Goal: Task Accomplishment & Management: Manage account settings

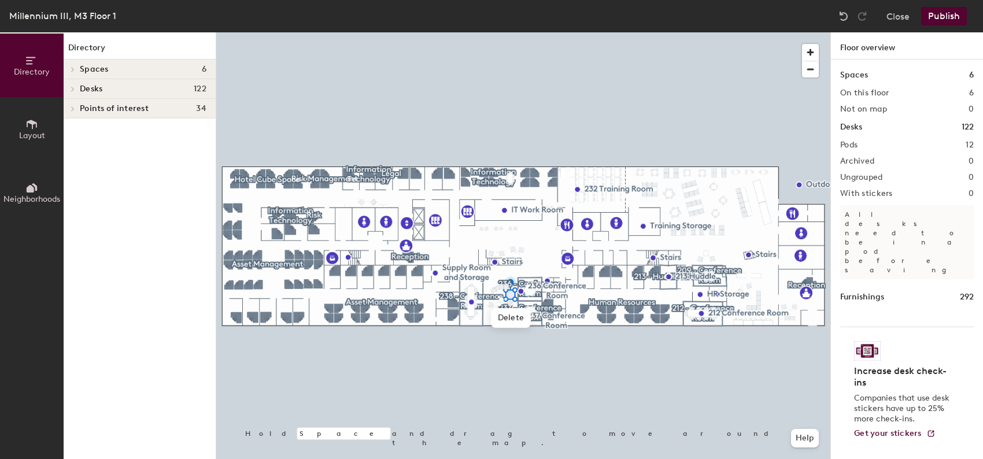
click at [574, 32] on div at bounding box center [523, 32] width 614 height 0
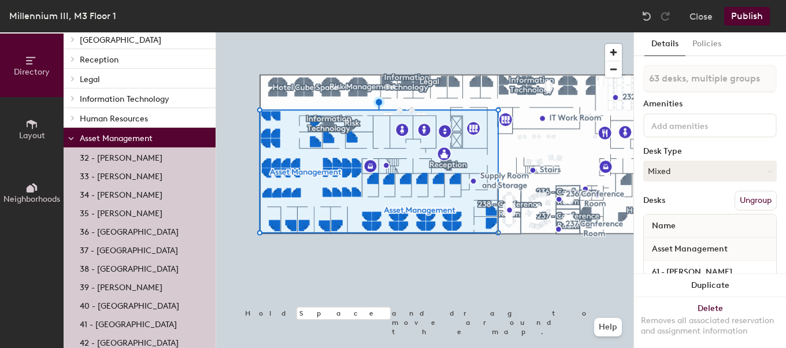
scroll to position [71, 0]
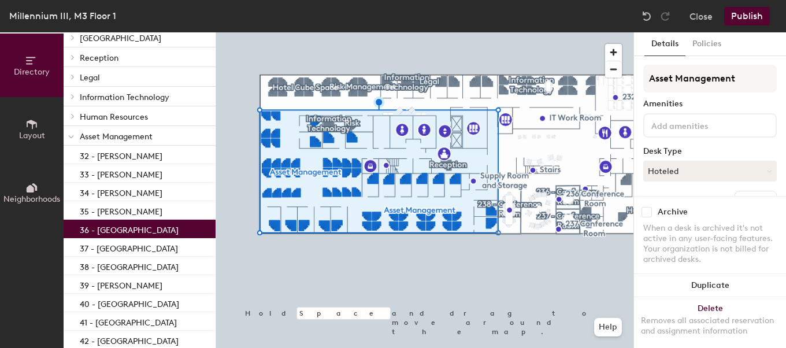
click at [124, 236] on div "36 - [GEOGRAPHIC_DATA]" at bounding box center [140, 229] width 152 height 19
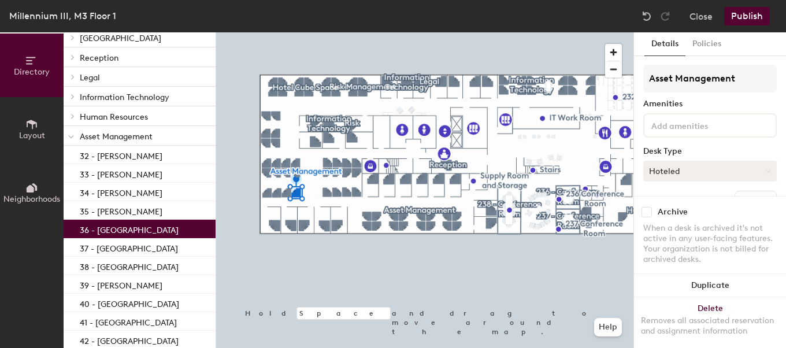
click at [695, 172] on button "Hoteled" at bounding box center [711, 171] width 134 height 21
click at [686, 210] on div "Assigned" at bounding box center [702, 206] width 116 height 17
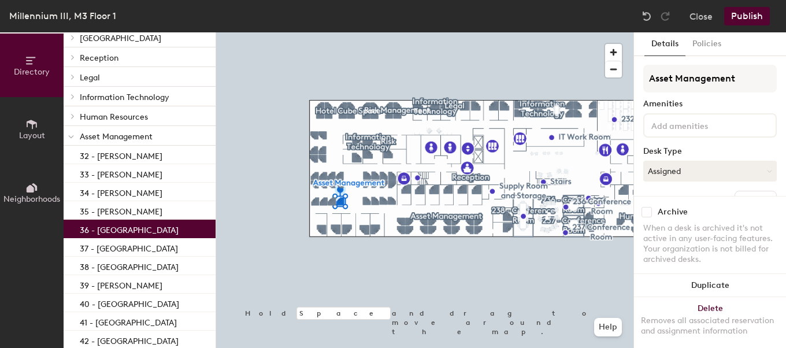
click at [745, 15] on button "Publish" at bounding box center [747, 16] width 46 height 19
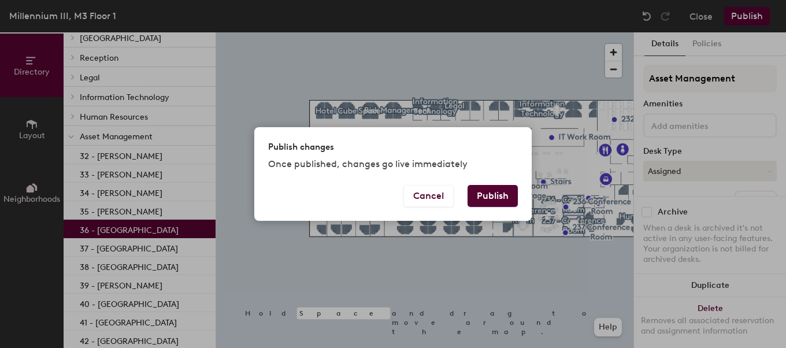
click at [504, 197] on button "Publish" at bounding box center [493, 196] width 50 height 22
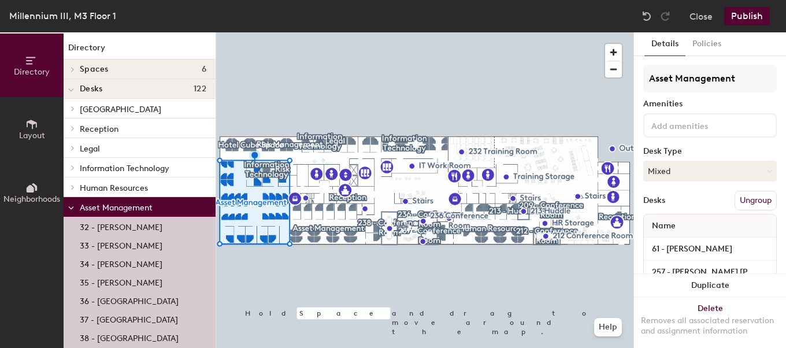
click at [134, 302] on p "36 - Hotel Station" at bounding box center [129, 299] width 99 height 13
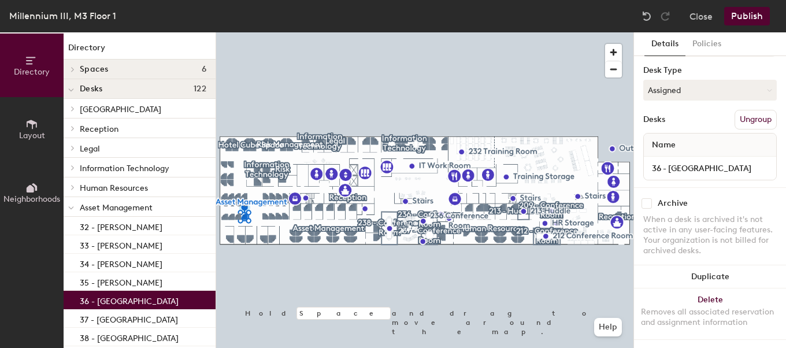
scroll to position [87, 0]
click at [729, 156] on div "36 - Hotel Station" at bounding box center [710, 167] width 132 height 23
click at [724, 160] on input "36 - Hotel Station" at bounding box center [710, 168] width 128 height 16
type input "36 - [PERSON_NAME]"
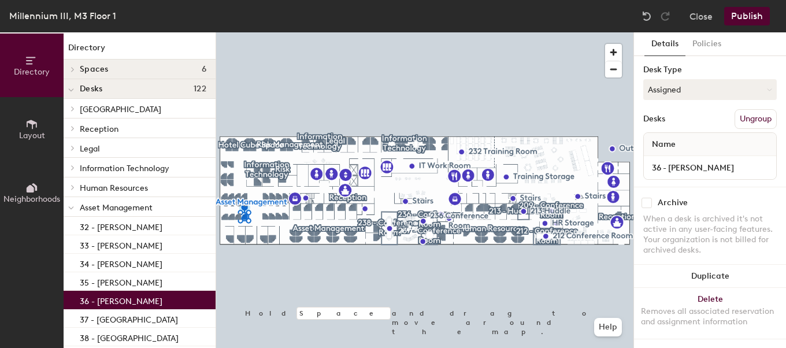
click at [743, 21] on button "Publish" at bounding box center [747, 16] width 46 height 19
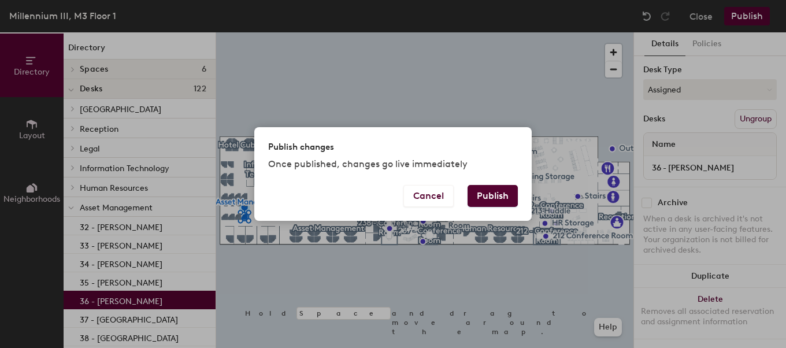
click at [501, 200] on button "Publish" at bounding box center [493, 196] width 50 height 22
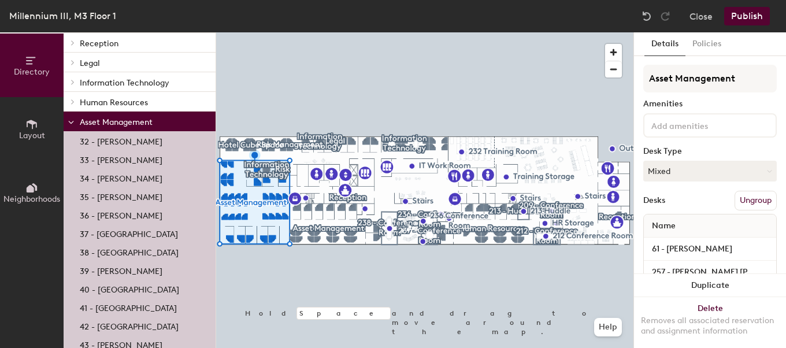
scroll to position [88, 0]
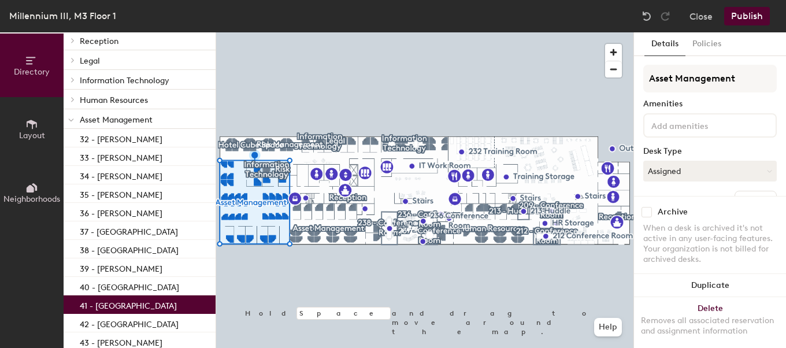
click at [101, 308] on p "41 - Hotel Station" at bounding box center [128, 304] width 97 height 13
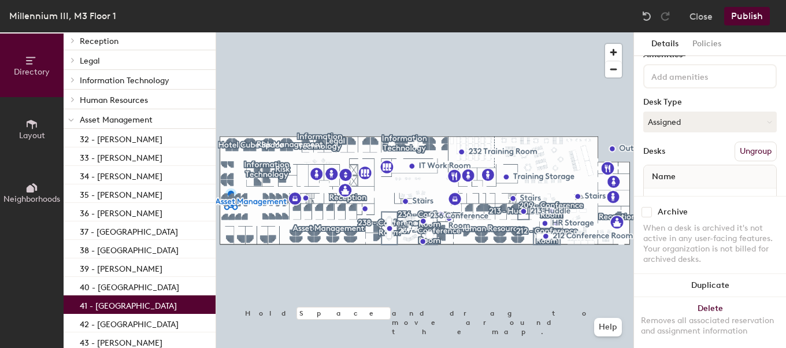
scroll to position [89, 0]
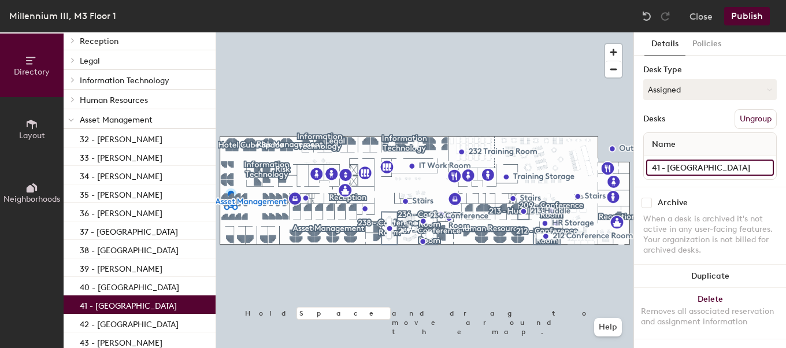
click at [729, 160] on input "41 - Hotel Station" at bounding box center [710, 168] width 128 height 16
type input "41 - [PERSON_NAME]"
click at [738, 17] on button "Publish" at bounding box center [747, 16] width 46 height 19
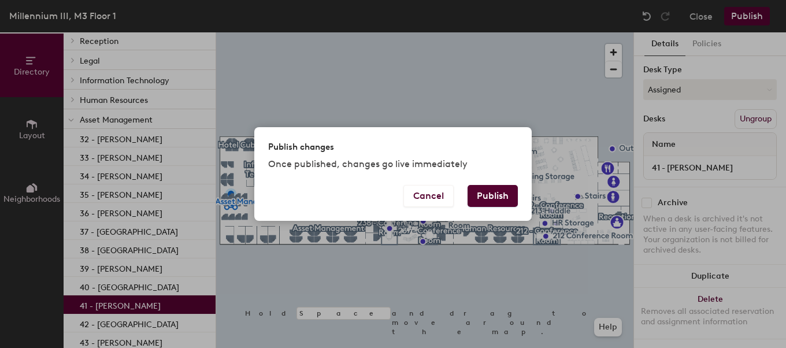
click at [507, 186] on button "Publish" at bounding box center [493, 196] width 50 height 22
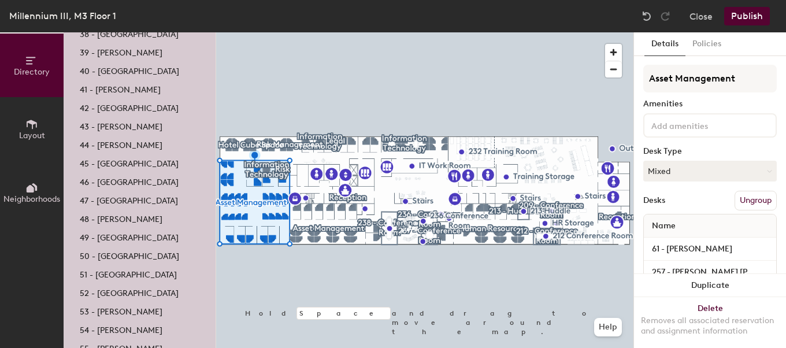
scroll to position [308, 0]
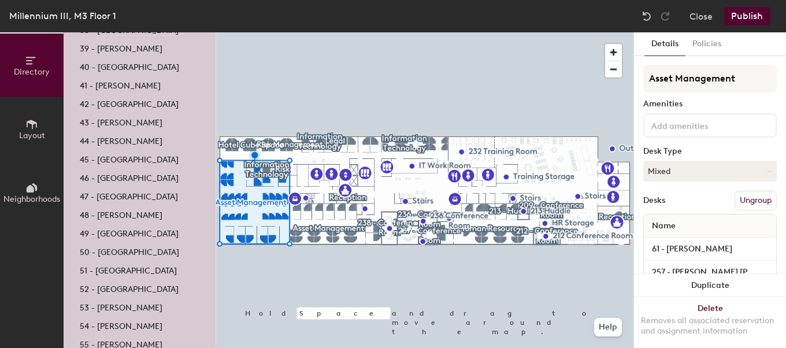
click at [104, 318] on p "54 - [PERSON_NAME]" at bounding box center [121, 324] width 83 height 13
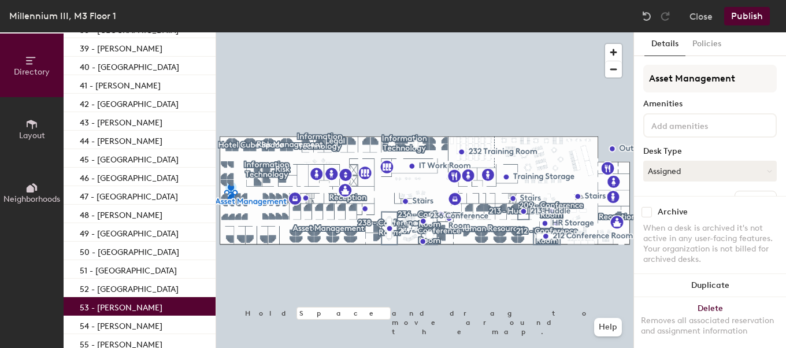
click at [109, 300] on p "53 - [PERSON_NAME]" at bounding box center [121, 306] width 83 height 13
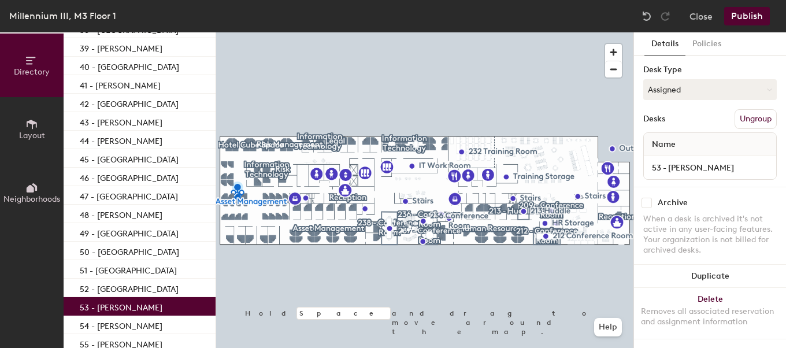
scroll to position [89, 0]
click at [727, 161] on input "53 - [PERSON_NAME]" at bounding box center [710, 168] width 128 height 16
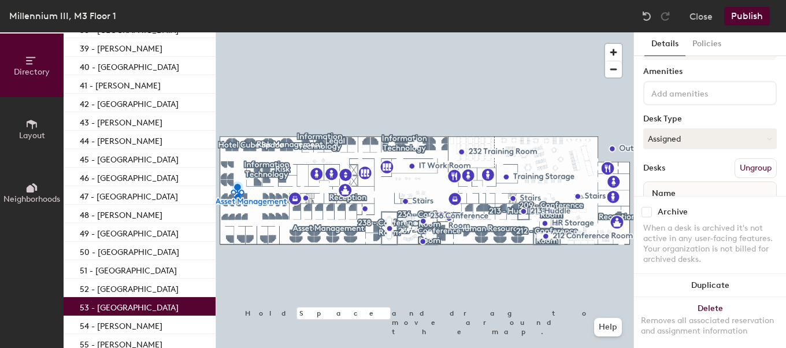
scroll to position [0, 0]
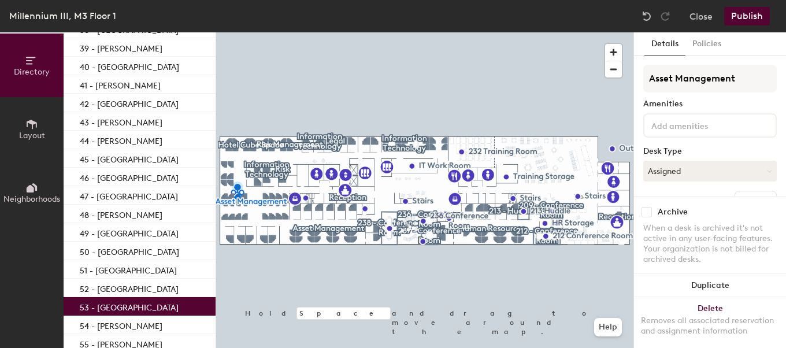
type input "53 - [GEOGRAPHIC_DATA]"
click at [757, 10] on button "Publish" at bounding box center [747, 16] width 46 height 19
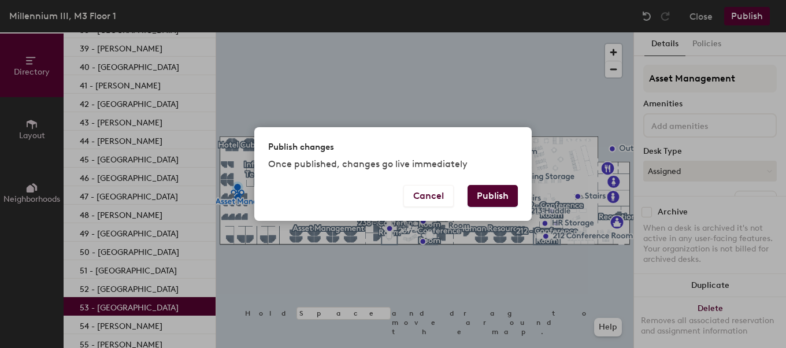
click at [491, 191] on button "Publish" at bounding box center [493, 196] width 50 height 22
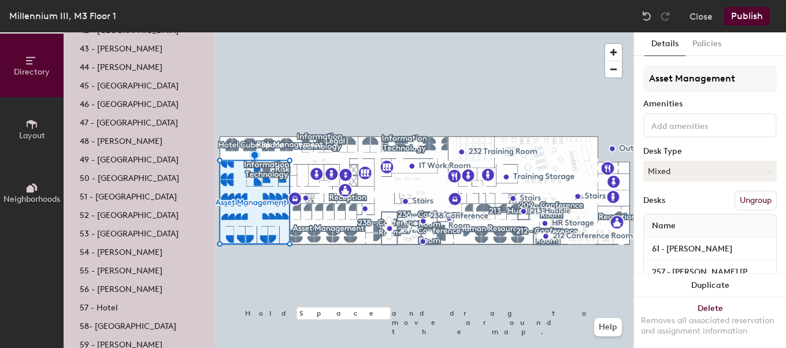
scroll to position [385, 0]
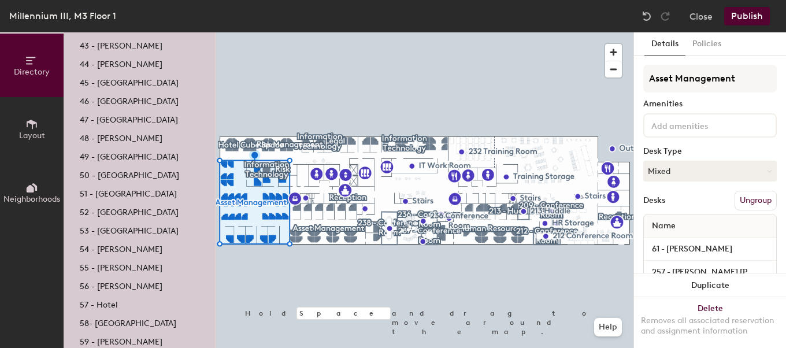
click at [112, 284] on p "56 - Luke Cabrey" at bounding box center [121, 284] width 83 height 13
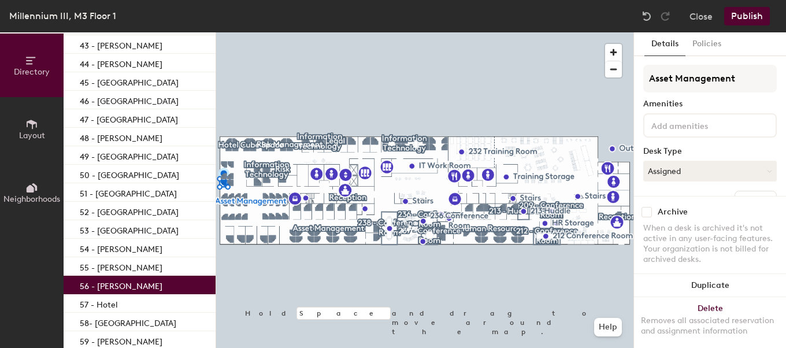
scroll to position [89, 0]
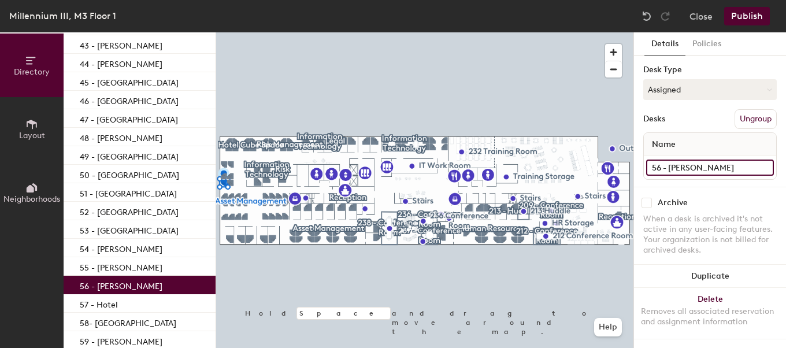
click at [733, 160] on input "56 - Luke Cabrey" at bounding box center [710, 168] width 128 height 16
type input "56 - [PERSON_NAME]"
click at [750, 11] on button "Publish" at bounding box center [747, 16] width 46 height 19
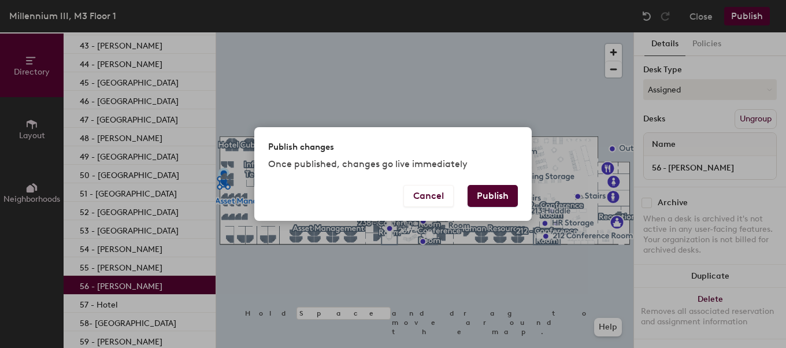
click at [489, 194] on button "Publish" at bounding box center [493, 196] width 50 height 22
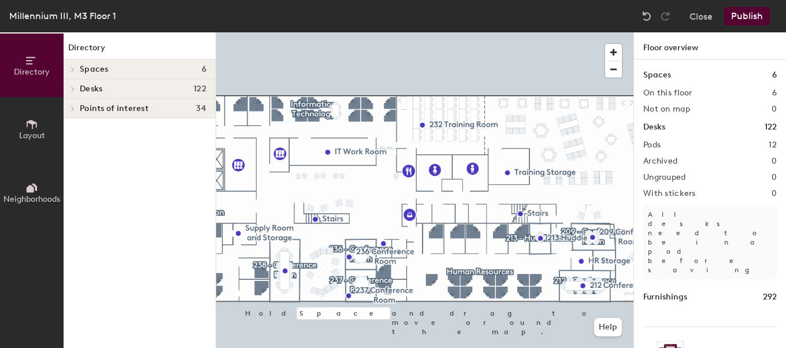
click at [646, 162] on div "Directory Layout Neighborhoods Directory Spaces 6 209 - Conference Room 212 - C…" at bounding box center [393, 190] width 786 height 316
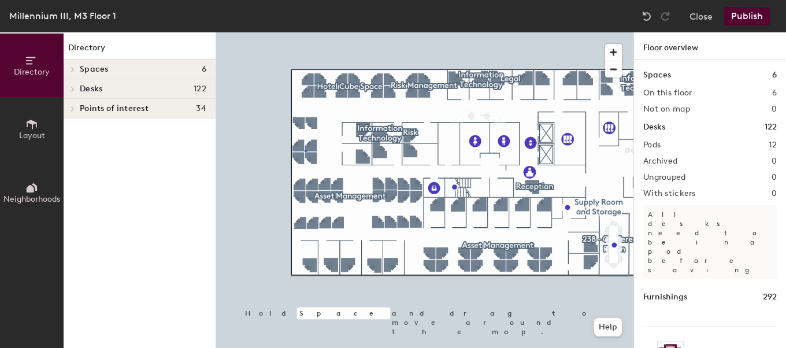
click at [305, 32] on div at bounding box center [424, 32] width 417 height 0
drag, startPoint x: 646, startPoint y: 162, endPoint x: 305, endPoint y: 150, distance: 341.9
click at [305, 150] on div at bounding box center [306, 151] width 2 height 2
click at [198, 95] on div "Desks 122" at bounding box center [140, 89] width 152 height 20
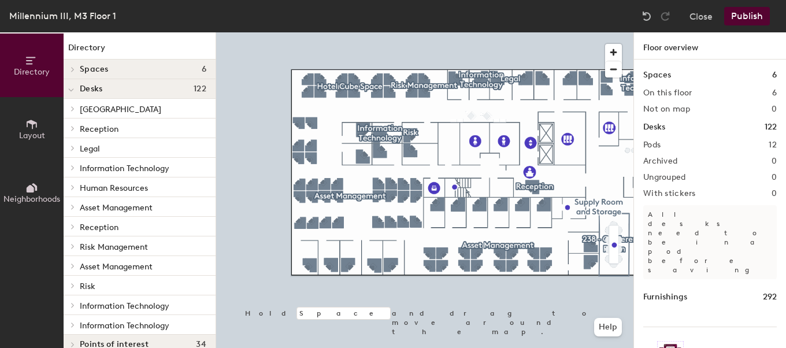
click at [113, 268] on span "Asset Management" at bounding box center [116, 267] width 73 height 10
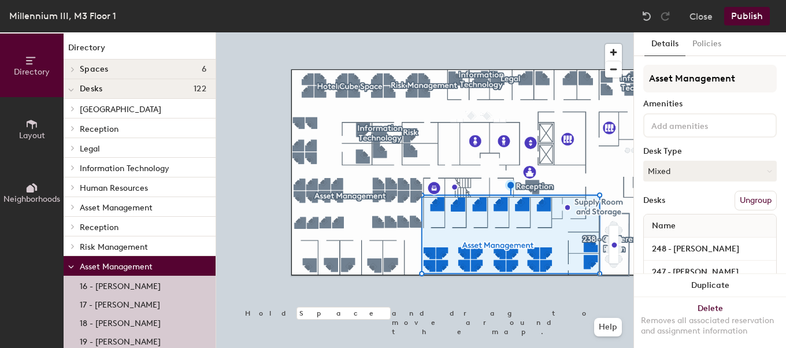
click at [113, 268] on span "Asset Management" at bounding box center [116, 267] width 73 height 10
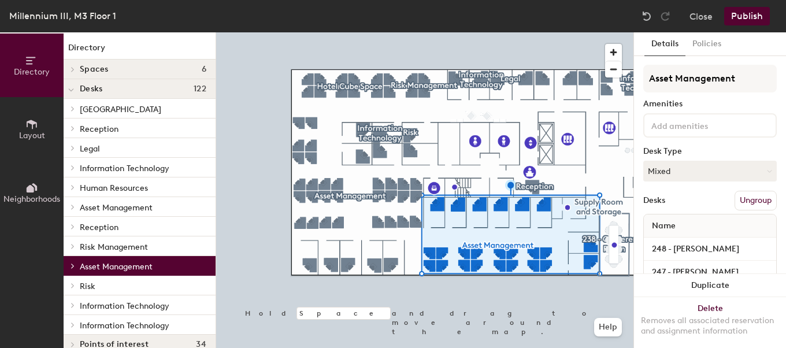
click at [116, 208] on span "Asset Management" at bounding box center [116, 208] width 73 height 10
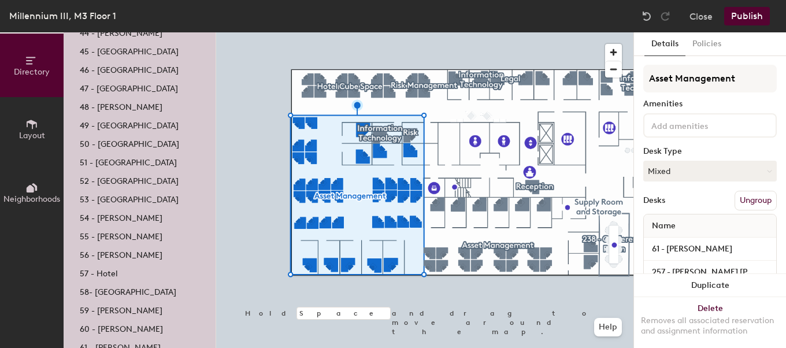
scroll to position [416, 0]
click at [102, 271] on p "57 - Hotel" at bounding box center [99, 271] width 38 height 13
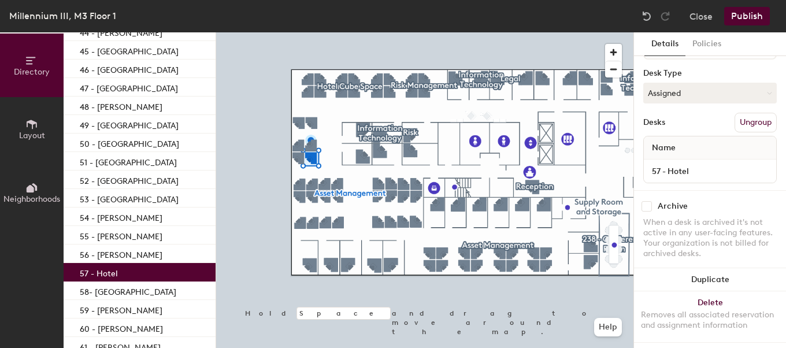
scroll to position [89, 0]
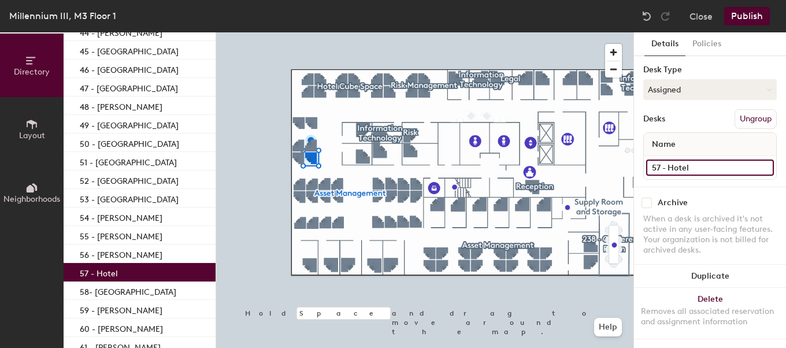
click at [696, 161] on input "57 - Hotel" at bounding box center [710, 168] width 128 height 16
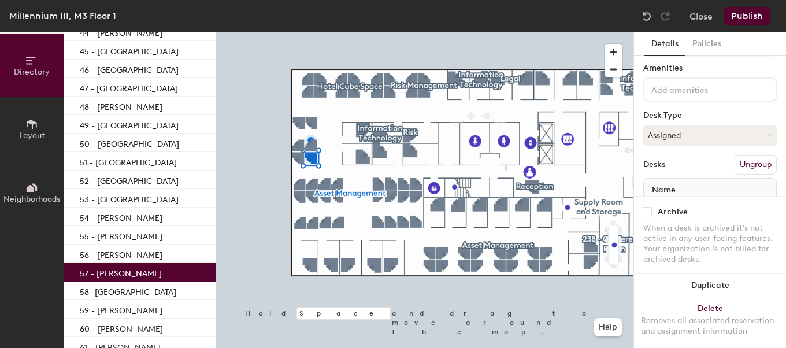
scroll to position [35, 0]
type input "57 - [PERSON_NAME]"
click at [751, 17] on button "Publish" at bounding box center [747, 16] width 46 height 19
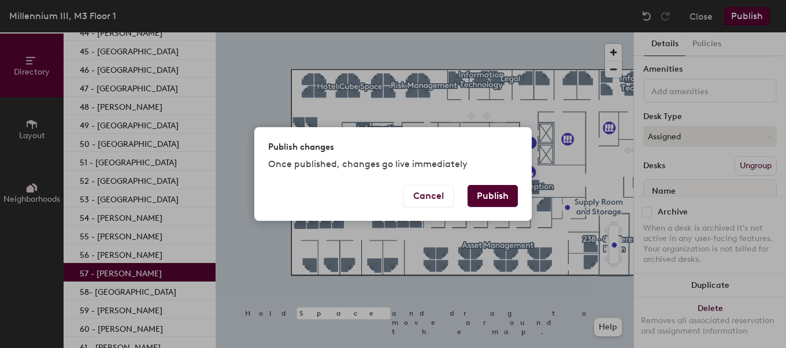
click at [507, 193] on button "Publish" at bounding box center [493, 196] width 50 height 22
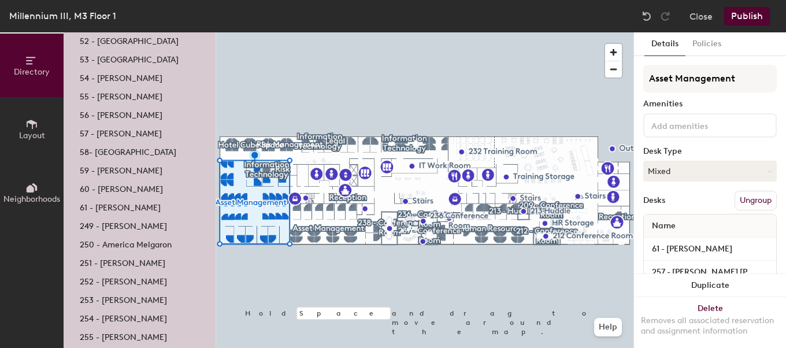
scroll to position [559, 0]
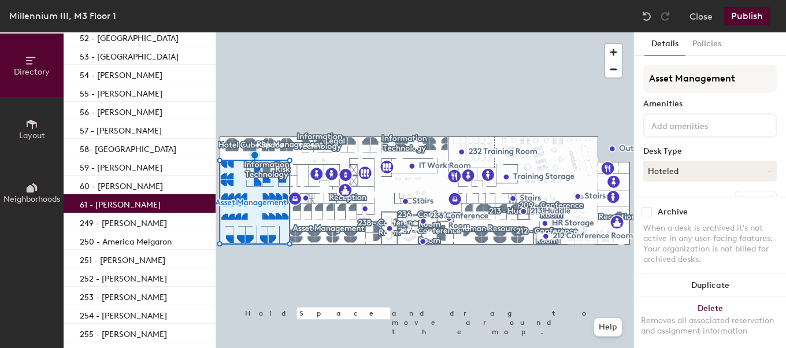
click at [130, 206] on p "61 - [PERSON_NAME]" at bounding box center [120, 203] width 81 height 13
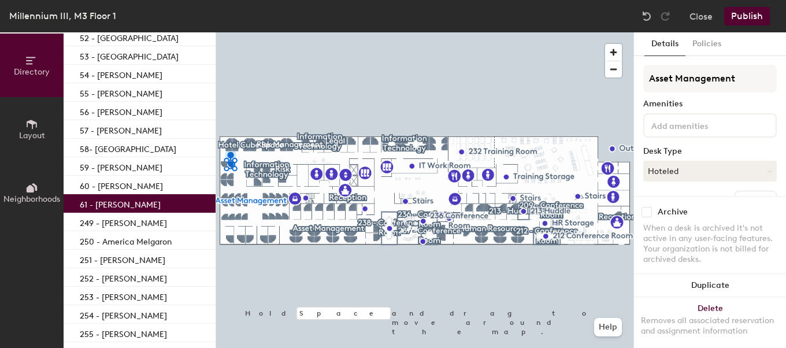
scroll to position [89, 0]
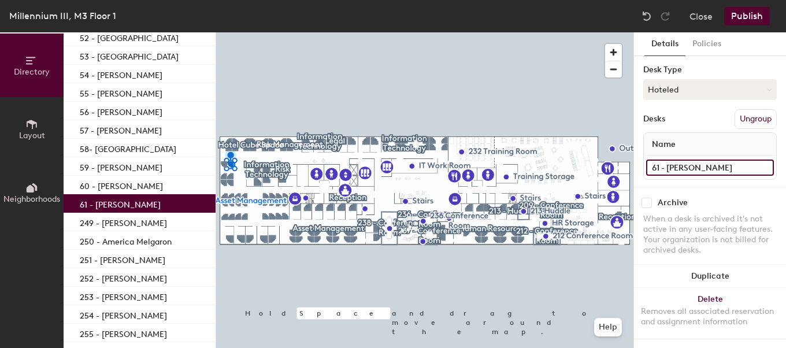
click at [727, 160] on input "61 - [PERSON_NAME]" at bounding box center [710, 168] width 128 height 16
type input "61 - [GEOGRAPHIC_DATA]"
click at [745, 18] on button "Publish" at bounding box center [747, 16] width 46 height 19
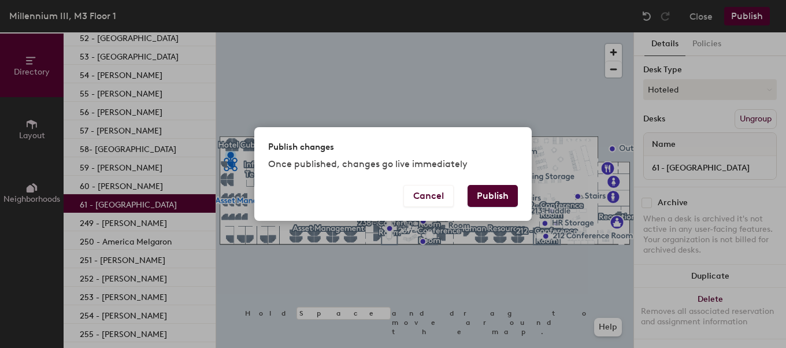
click at [494, 198] on button "Publish" at bounding box center [493, 196] width 50 height 22
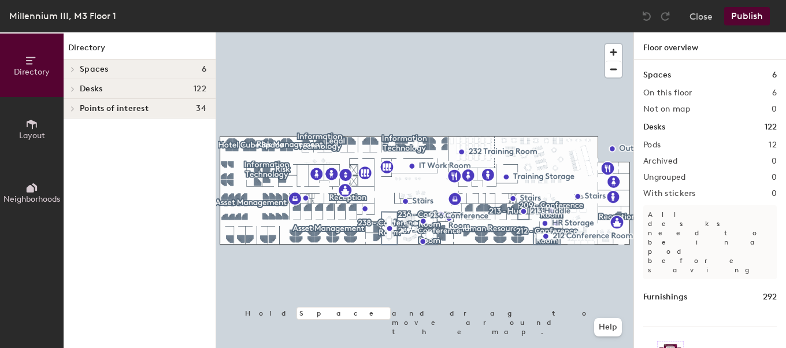
click at [180, 96] on div "Desks 122" at bounding box center [140, 89] width 152 height 20
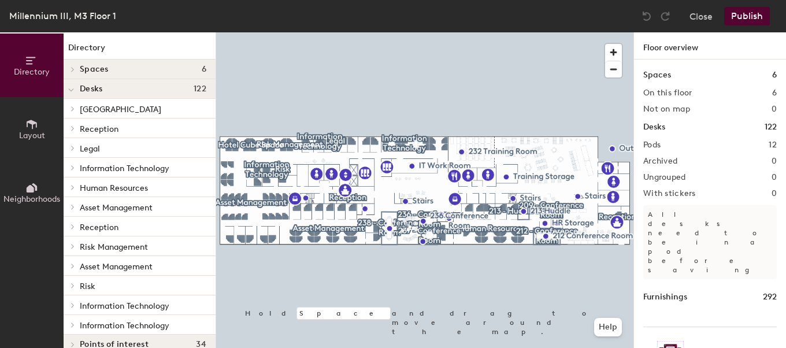
click at [116, 203] on span "Asset Management" at bounding box center [116, 208] width 73 height 10
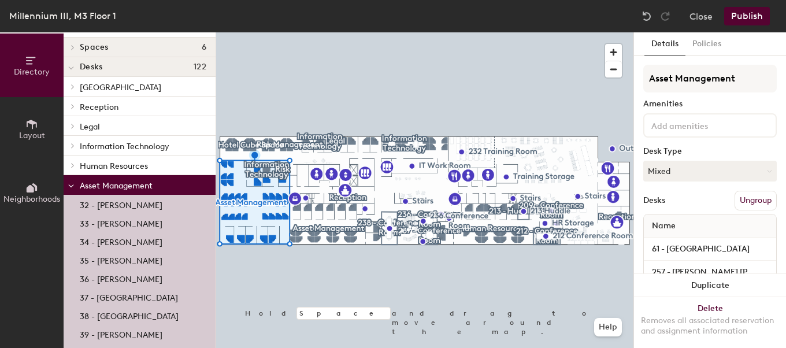
scroll to position [22, 0]
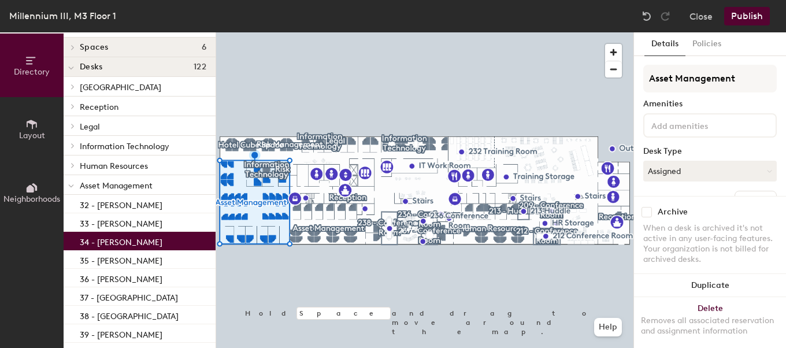
drag, startPoint x: 112, startPoint y: 244, endPoint x: 119, endPoint y: 186, distance: 58.3
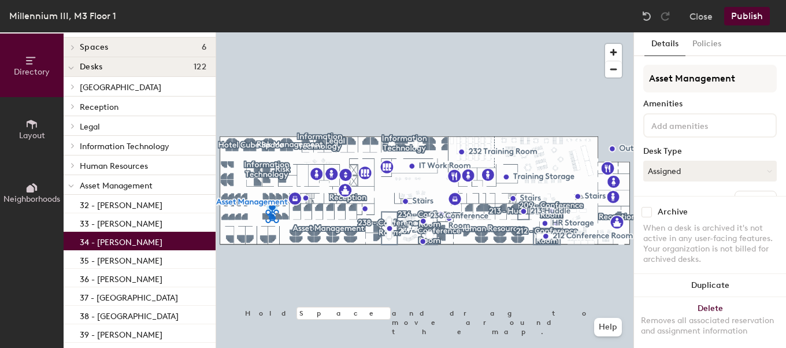
click at [119, 186] on span "Asset Management" at bounding box center [116, 186] width 73 height 10
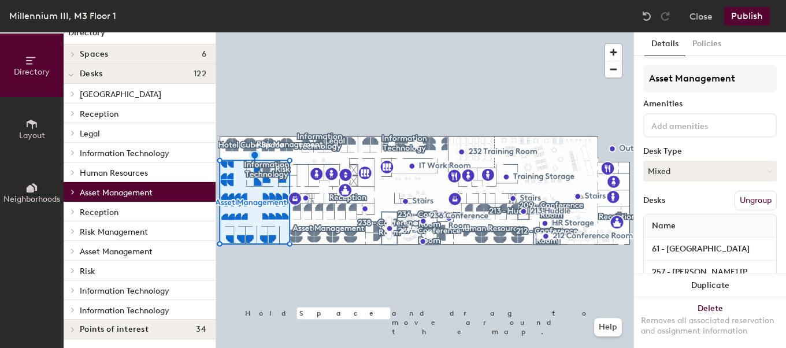
click at [102, 253] on span "Asset Management" at bounding box center [116, 252] width 73 height 10
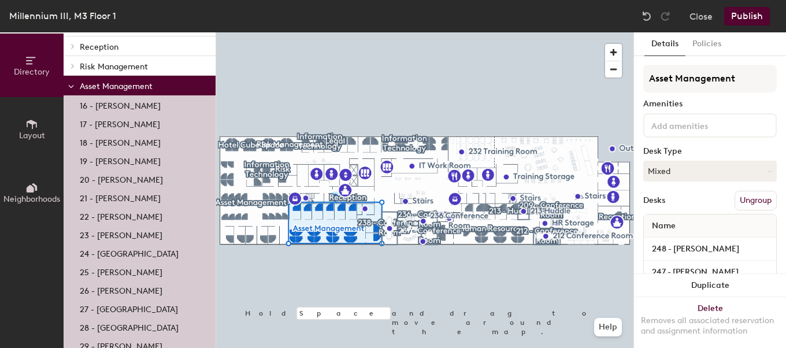
scroll to position [185, 0]
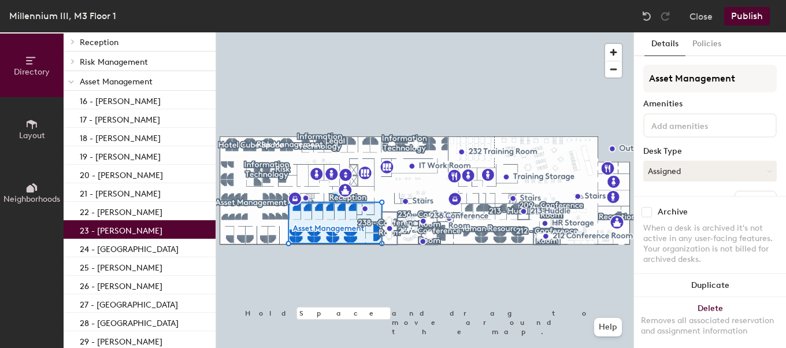
click at [107, 223] on p "23 - Arielle Kolen" at bounding box center [121, 229] width 83 height 13
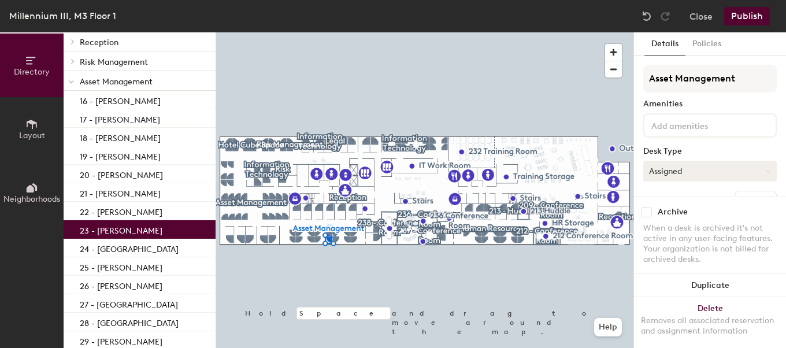
scroll to position [89, 0]
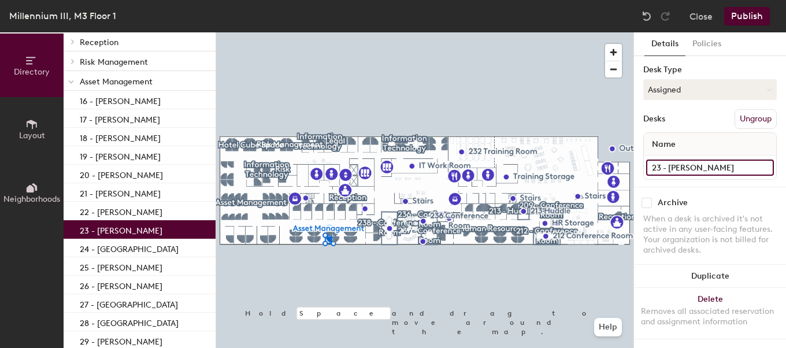
click at [704, 160] on input "23 - Arielle Kolen" at bounding box center [710, 168] width 128 height 16
click at [716, 160] on input "23 - Arielle Kolen" at bounding box center [710, 168] width 128 height 16
type input "23 - [PERSON_NAME]"
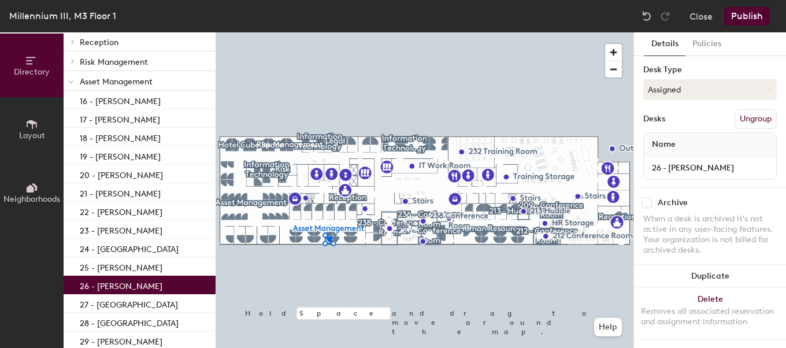
click at [138, 279] on p "26 - Kevin McQuilkin" at bounding box center [121, 284] width 83 height 13
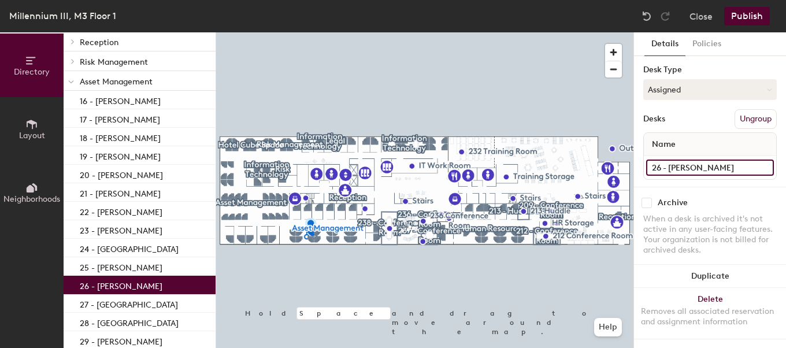
click at [724, 160] on input "26 - Kevin McQuilkin" at bounding box center [710, 168] width 128 height 16
type input "26 - [PERSON_NAME]"
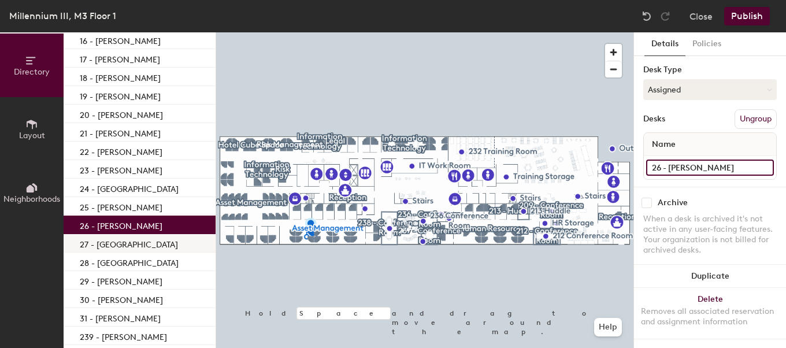
scroll to position [245, 0]
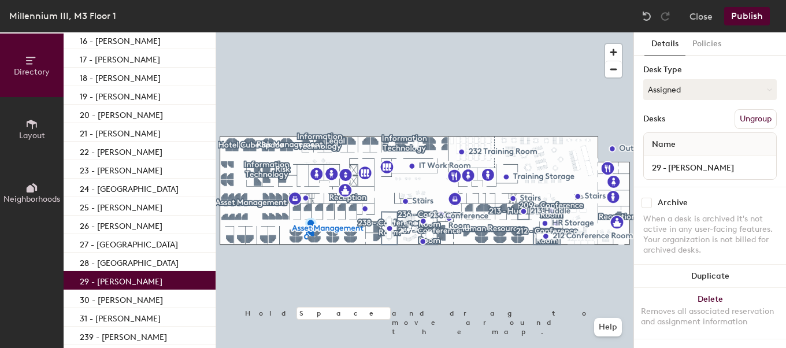
click at [156, 282] on div "29 - Robbie Geddes" at bounding box center [140, 280] width 152 height 19
click at [723, 164] on input "29 - Robbie Geddes" at bounding box center [710, 168] width 128 height 16
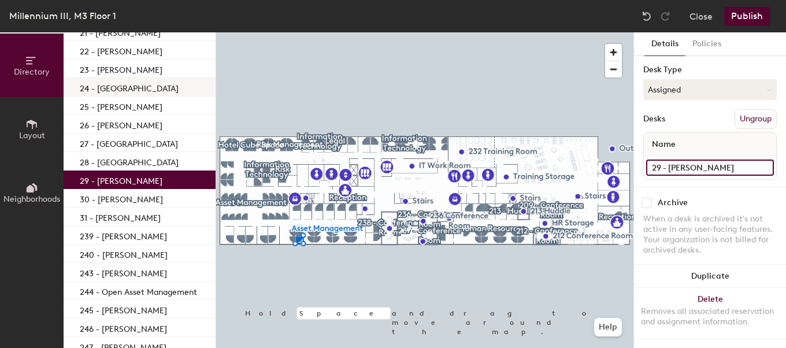
scroll to position [347, 0]
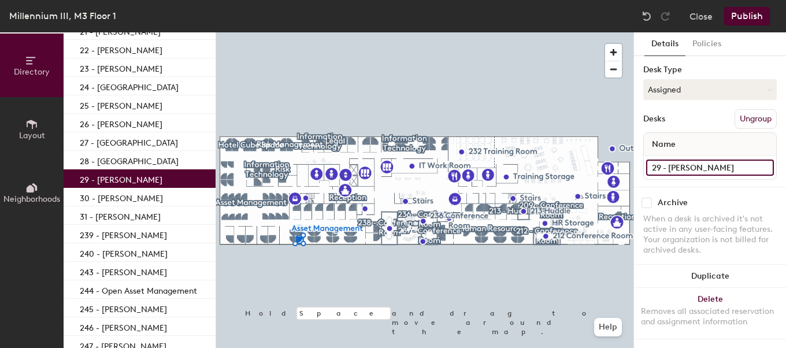
type input "29 - [PERSON_NAME]"
click at [741, 21] on button "Publish" at bounding box center [747, 16] width 46 height 19
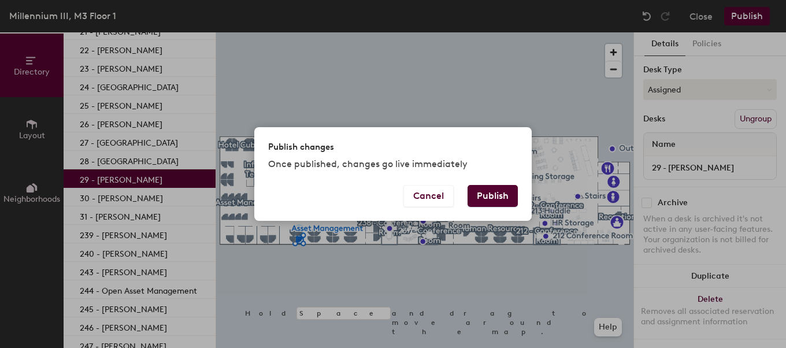
click at [494, 187] on button "Publish" at bounding box center [493, 196] width 50 height 22
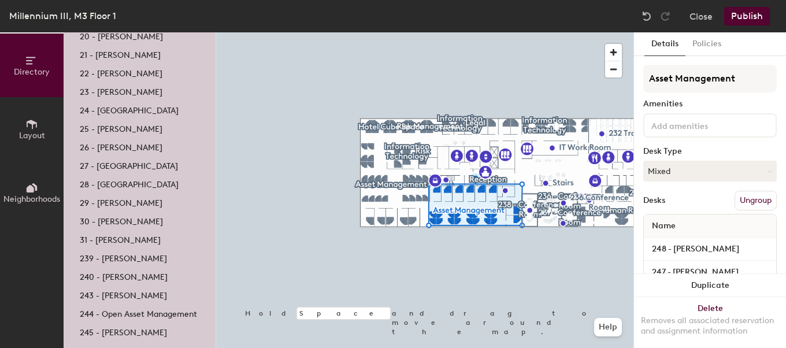
scroll to position [326, 0]
